Goal: Information Seeking & Learning: Learn about a topic

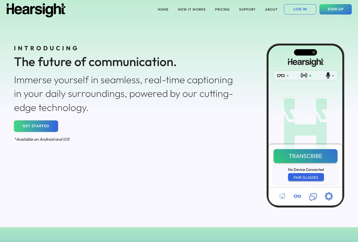
click at [48, 124] on button "GET STARTED" at bounding box center [36, 125] width 44 height 11
click at [189, 11] on button "HOW IT WORKS" at bounding box center [192, 9] width 34 height 10
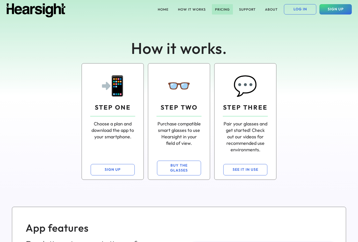
click at [218, 10] on button "PRICING" at bounding box center [222, 9] width 21 height 10
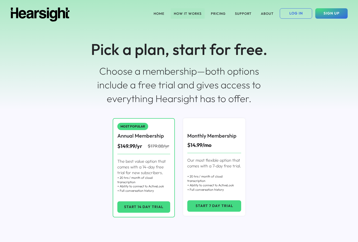
click at [193, 13] on button "HOW IT WORKS" at bounding box center [188, 13] width 34 height 10
